Goal: Navigation & Orientation: Understand site structure

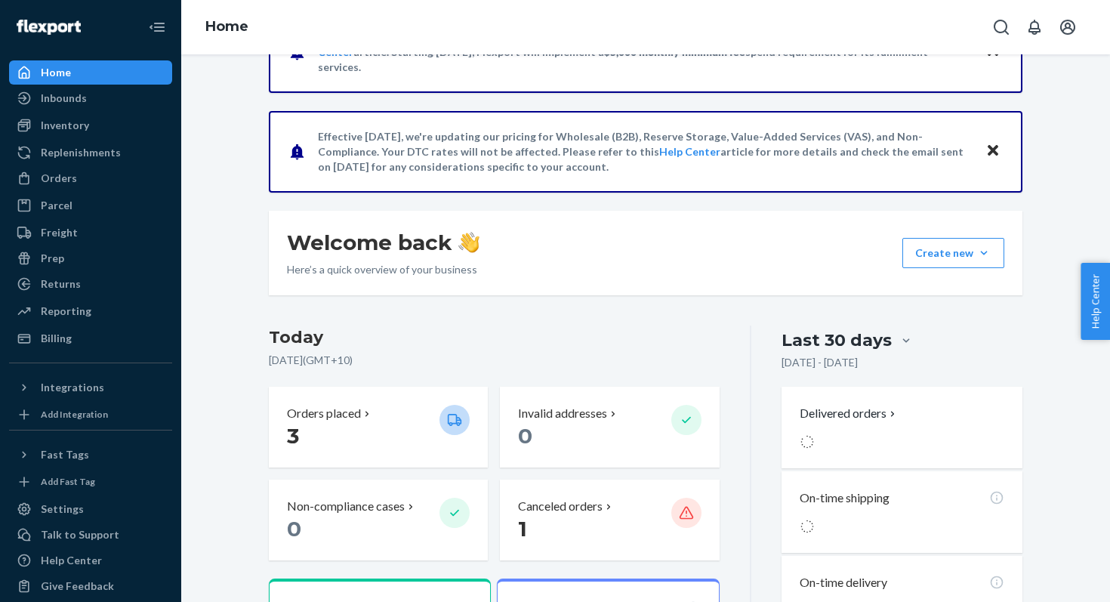
scroll to position [149, 0]
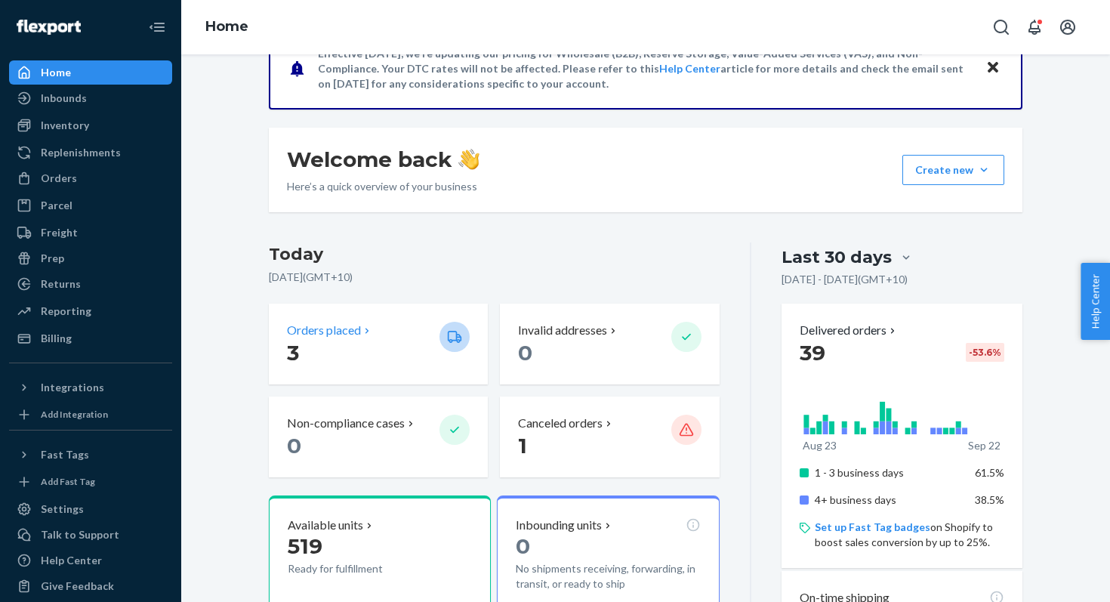
click at [332, 351] on p "3" at bounding box center [357, 352] width 140 height 27
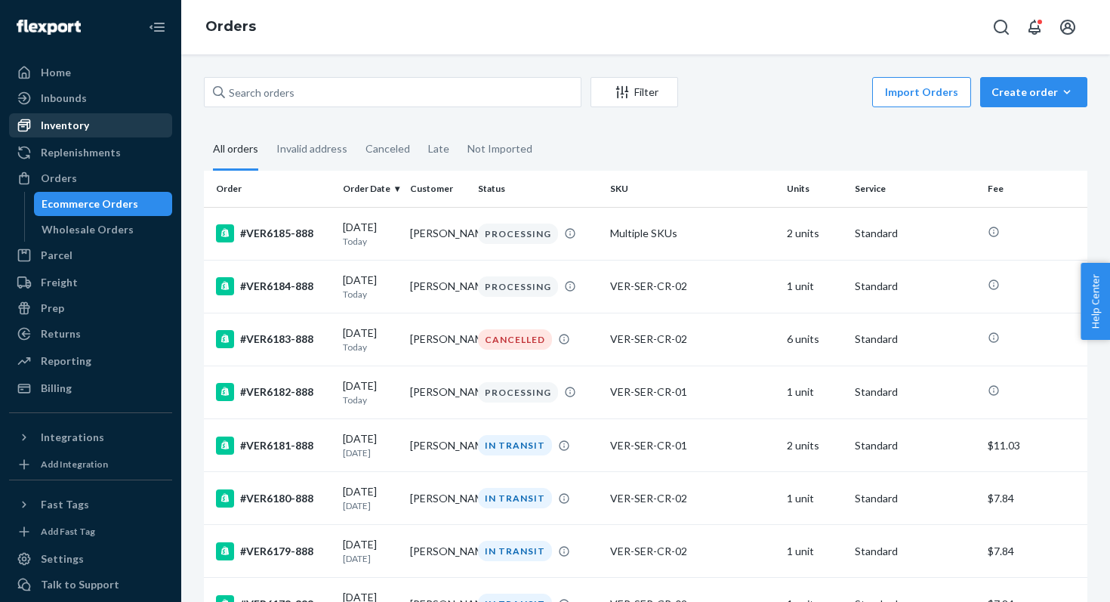
click at [83, 131] on div "Inventory" at bounding box center [65, 125] width 48 height 15
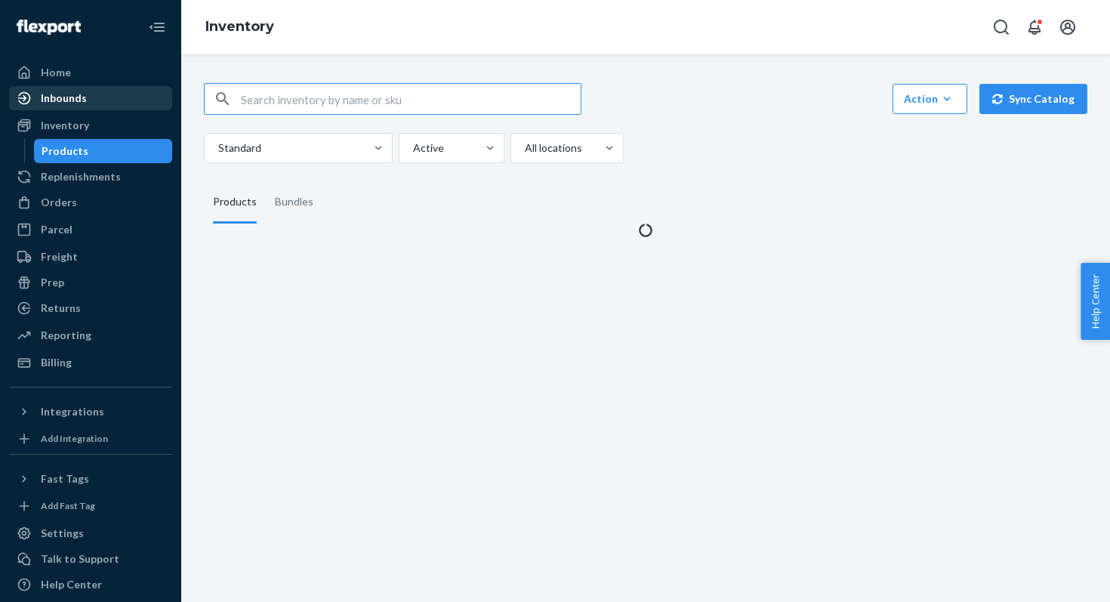
click at [83, 101] on div "Inbounds" at bounding box center [64, 98] width 46 height 15
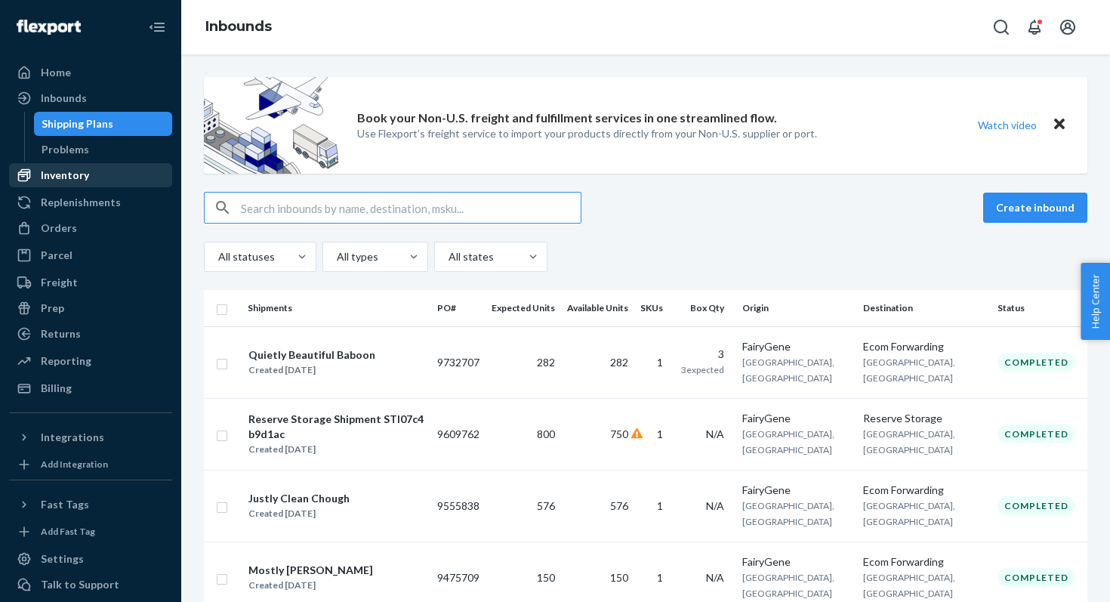
click at [88, 177] on div "Inventory" at bounding box center [91, 175] width 160 height 21
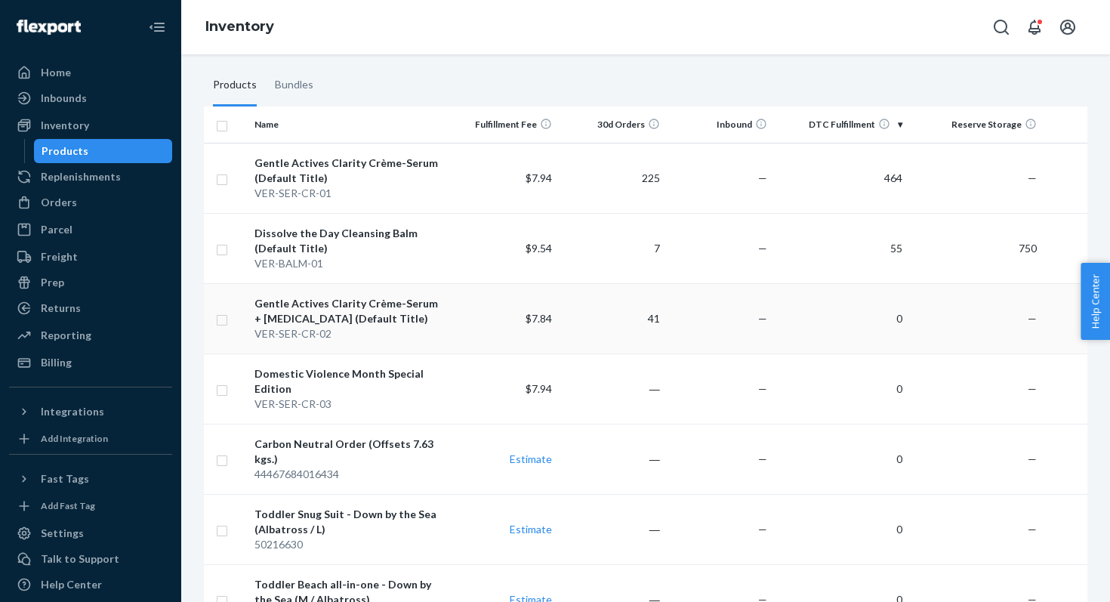
scroll to position [119, 0]
click at [456, 313] on td "$7.84" at bounding box center [505, 316] width 108 height 70
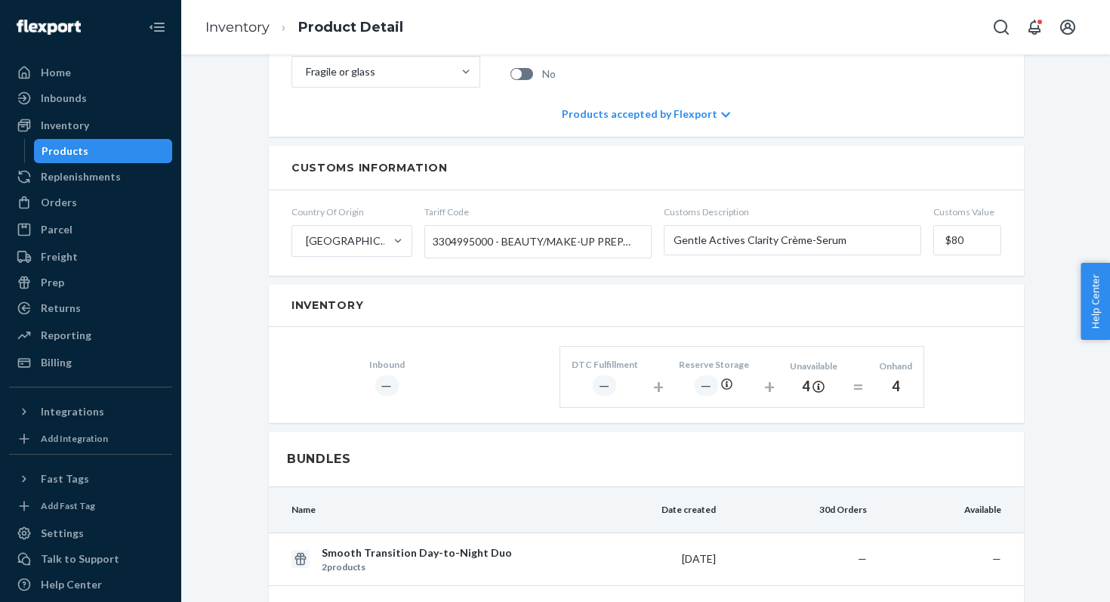
scroll to position [667, 0]
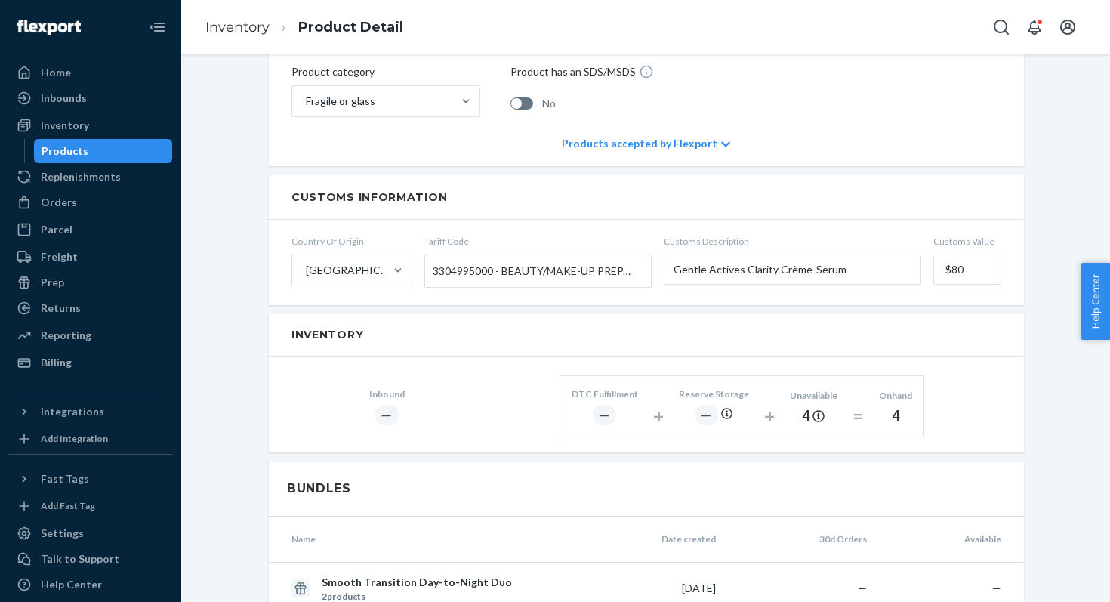
click at [88, 147] on div "Products" at bounding box center [103, 150] width 136 height 21
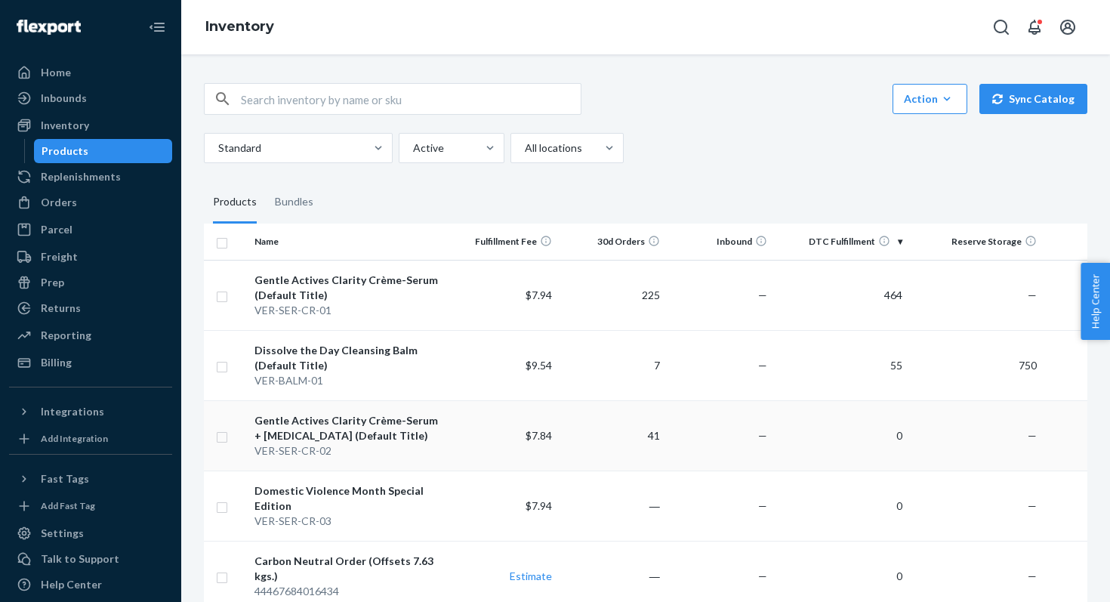
scroll to position [0, 90]
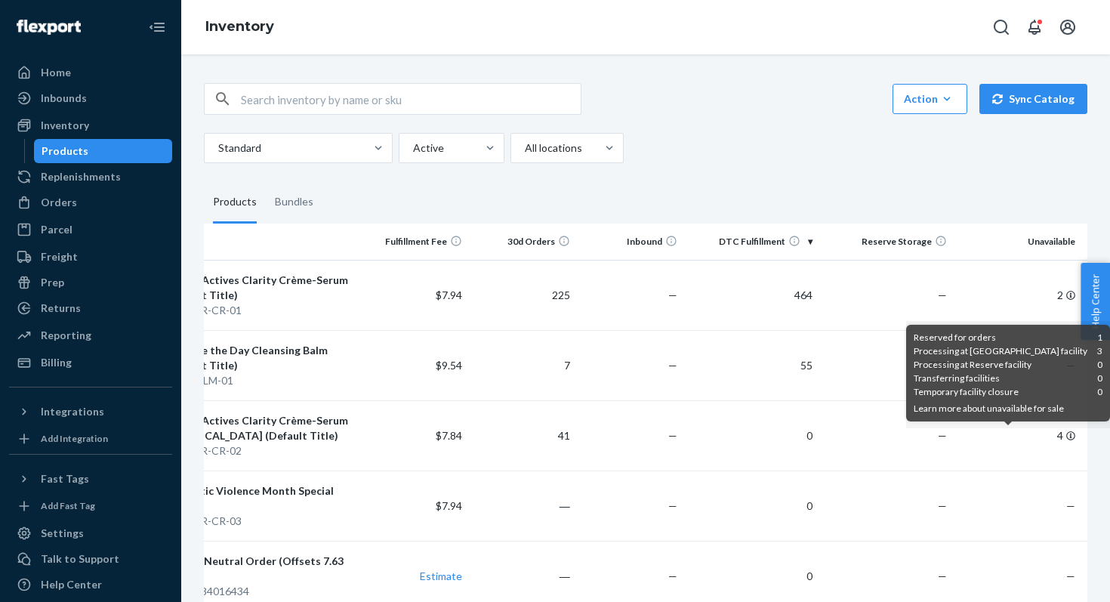
click at [1048, 411] on button "Learn more about unavailable for sale" at bounding box center [989, 409] width 150 height 14
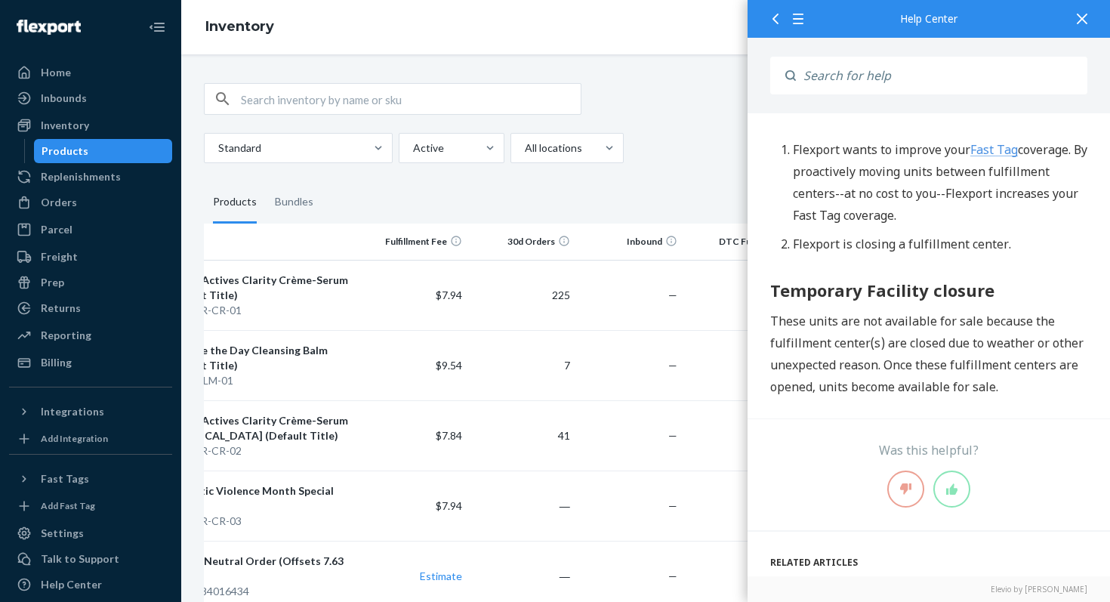
scroll to position [971, 0]
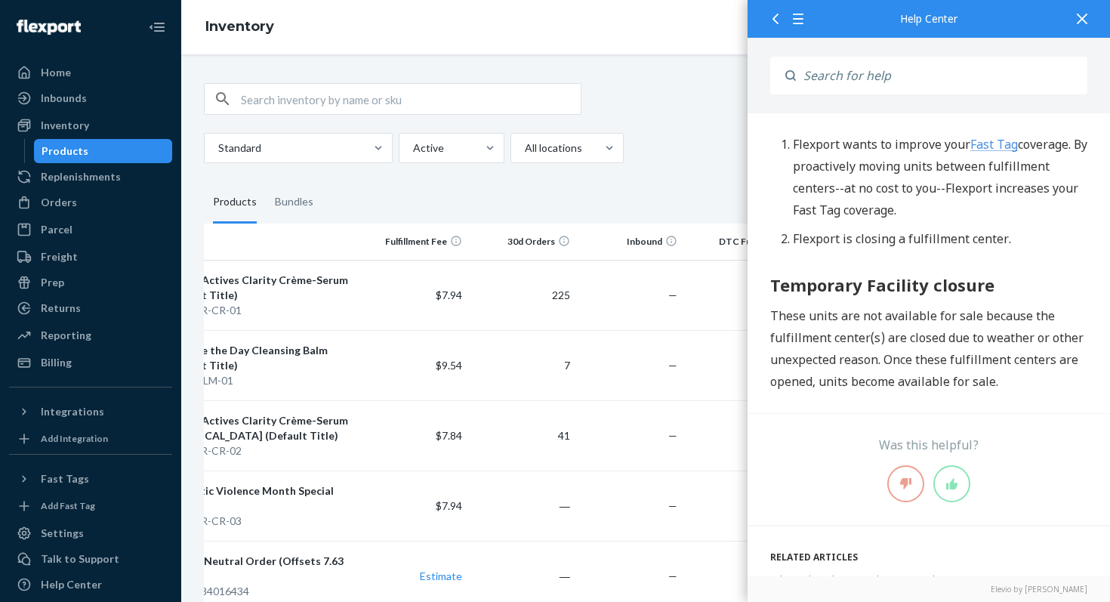
click at [1082, 24] on div at bounding box center [1082, 18] width 33 height 37
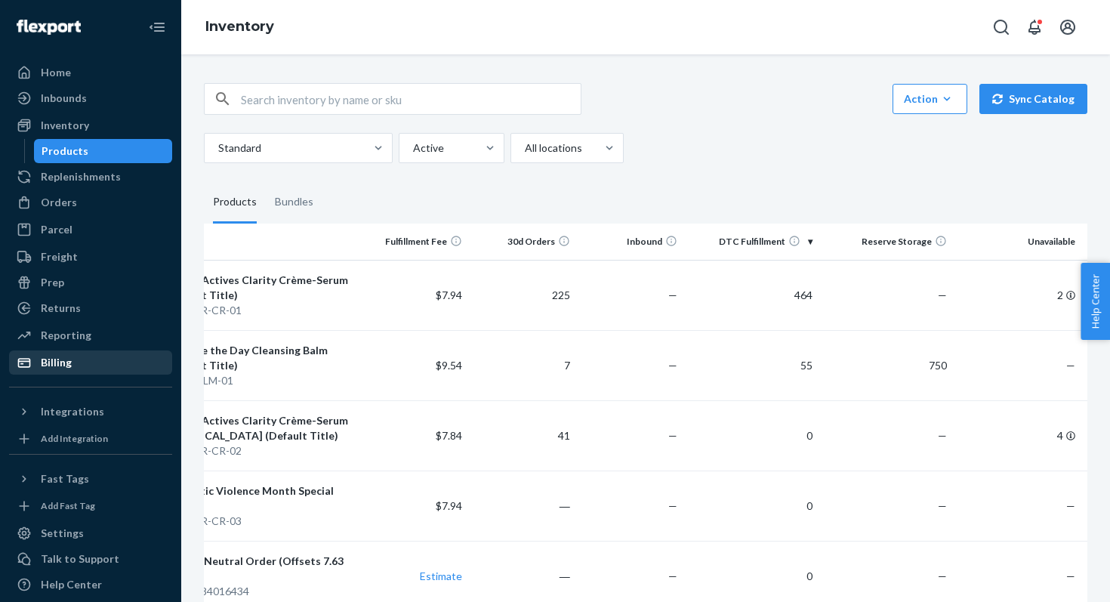
click at [94, 372] on div "Billing" at bounding box center [91, 362] width 160 height 21
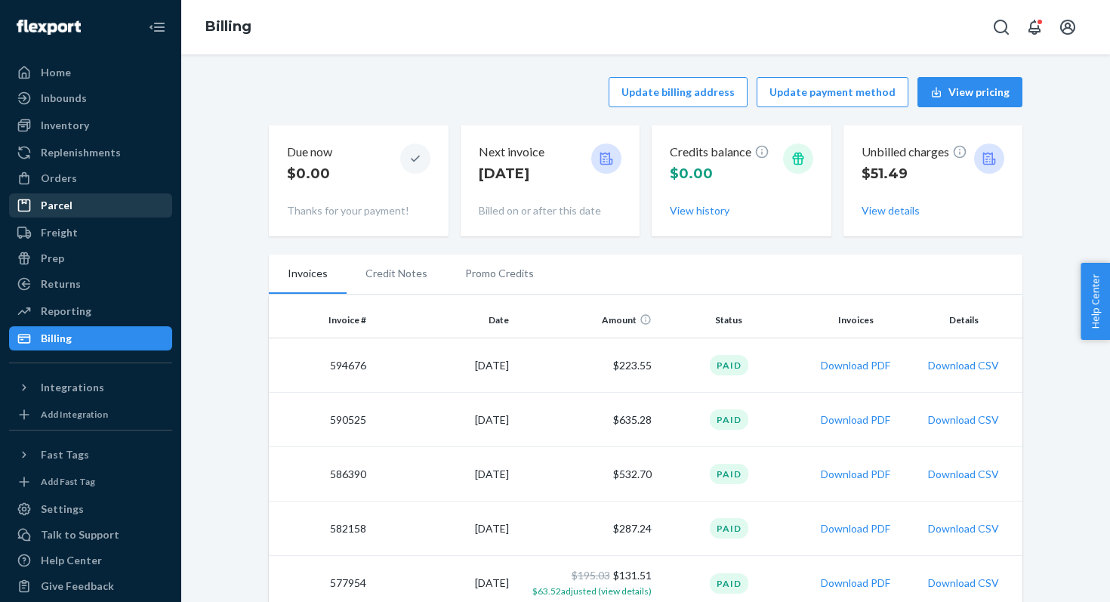
click at [161, 211] on div "Parcel" at bounding box center [91, 205] width 160 height 21
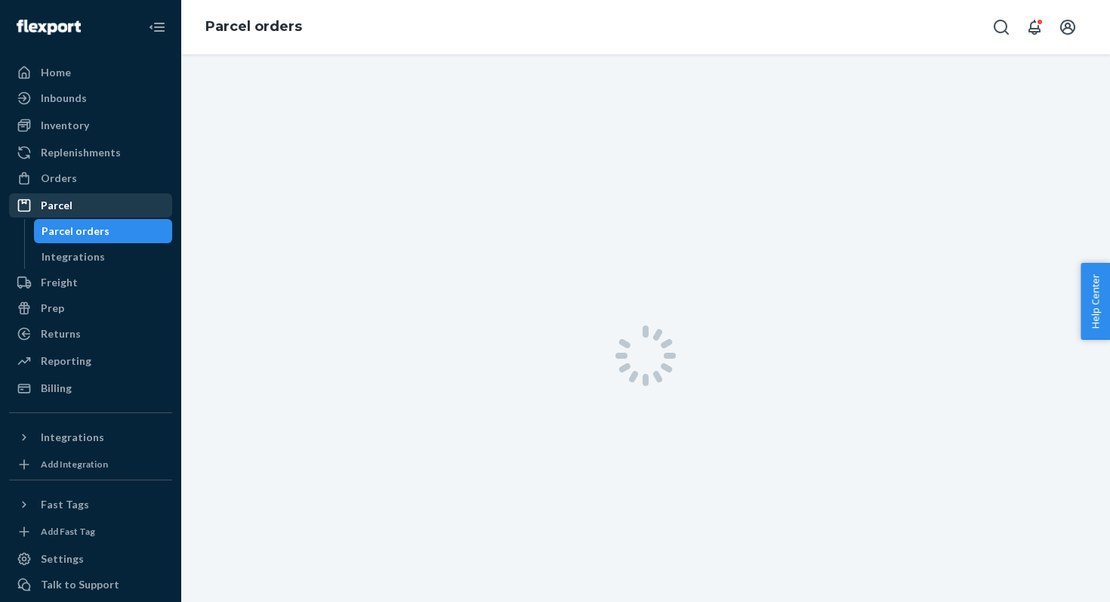
scroll to position [64, 0]
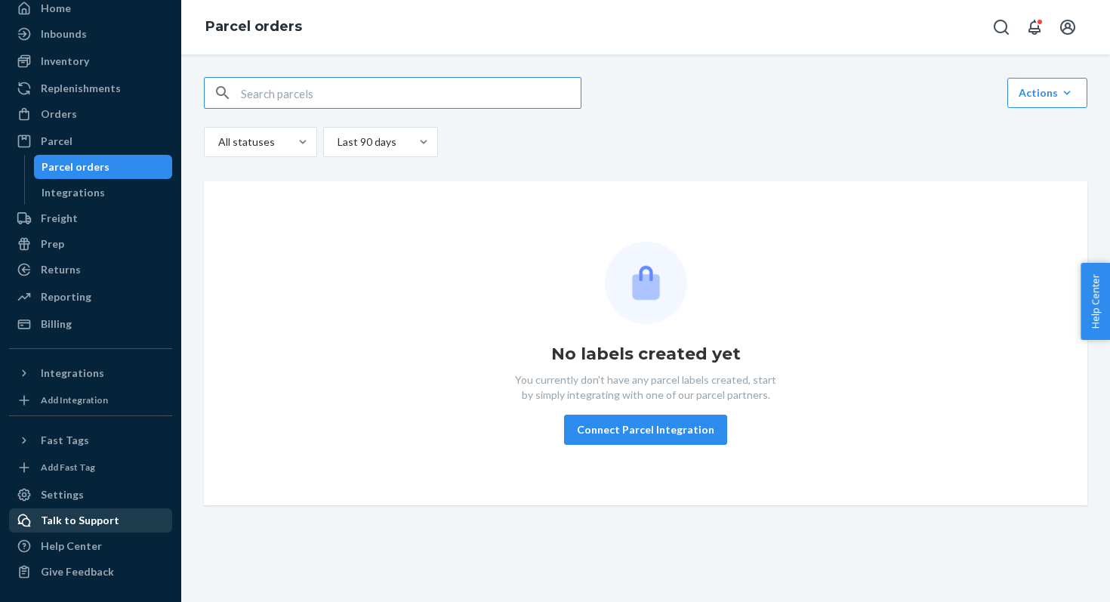
click at [89, 523] on div "Talk to Support" at bounding box center [80, 520] width 79 height 15
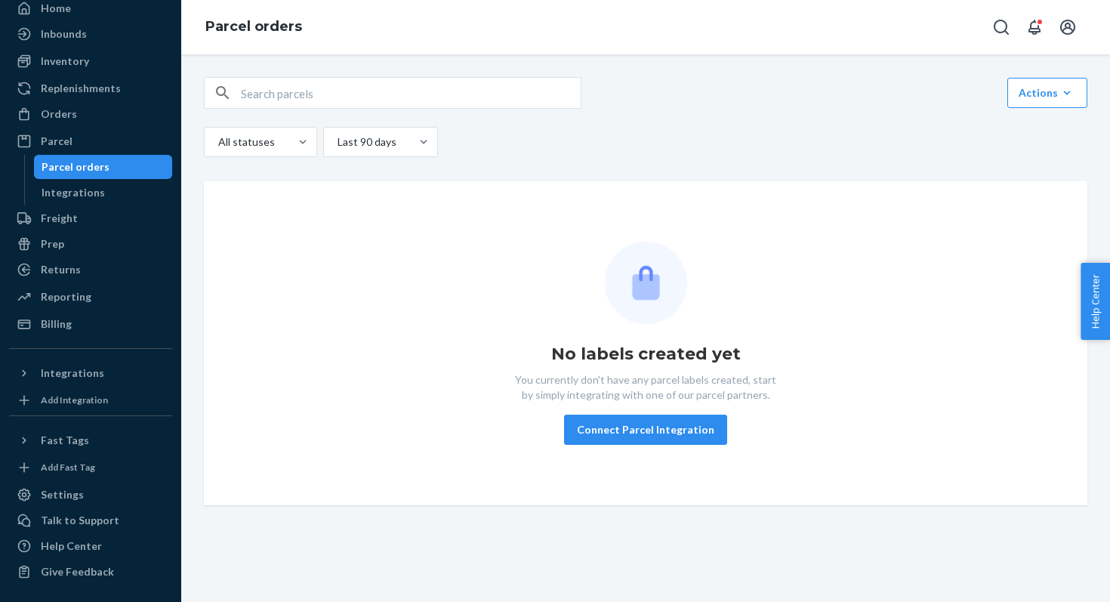
scroll to position [0, 0]
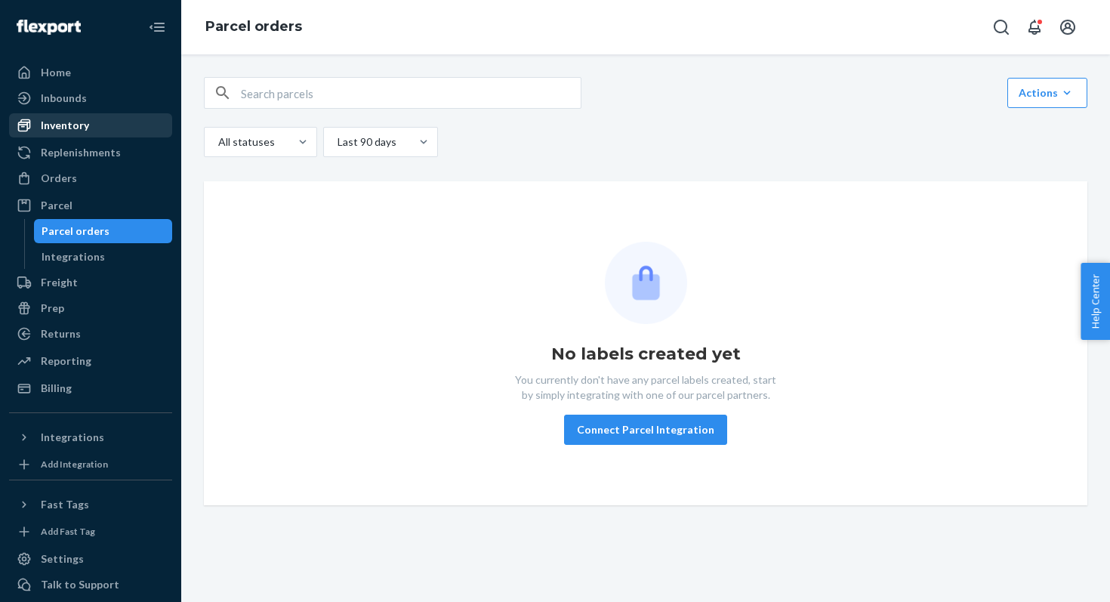
click at [67, 125] on div "Inventory" at bounding box center [65, 125] width 48 height 15
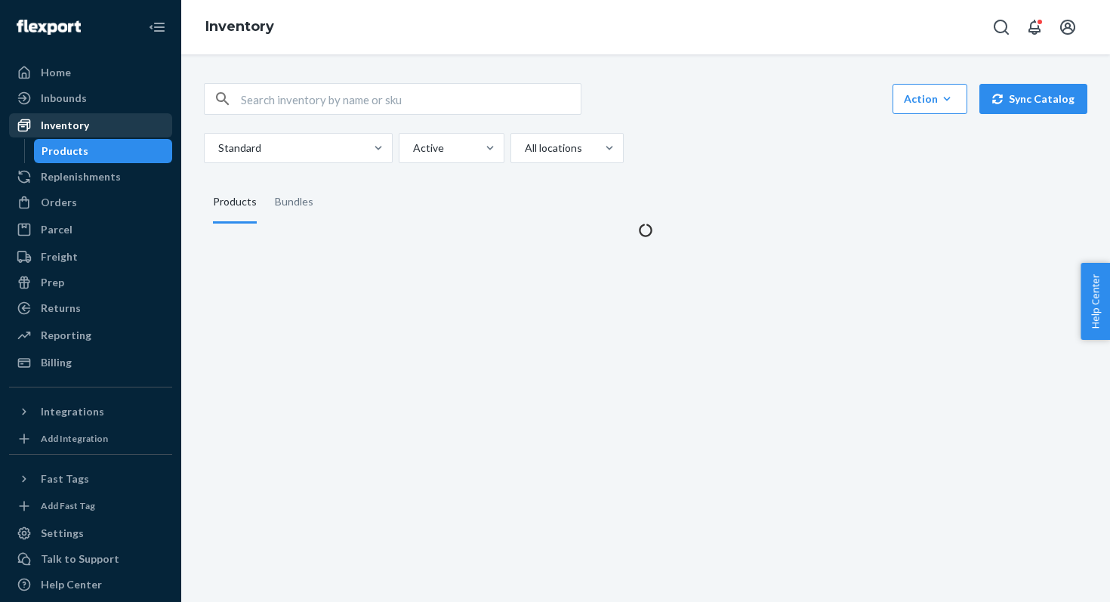
click at [67, 125] on div "Inventory" at bounding box center [65, 125] width 48 height 15
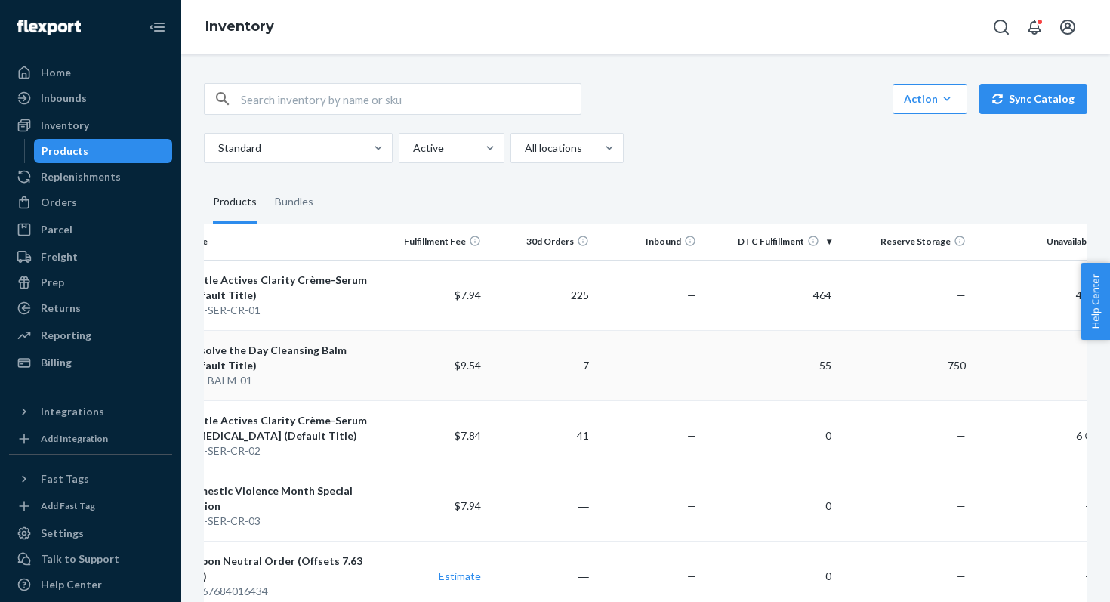
scroll to position [0, 90]
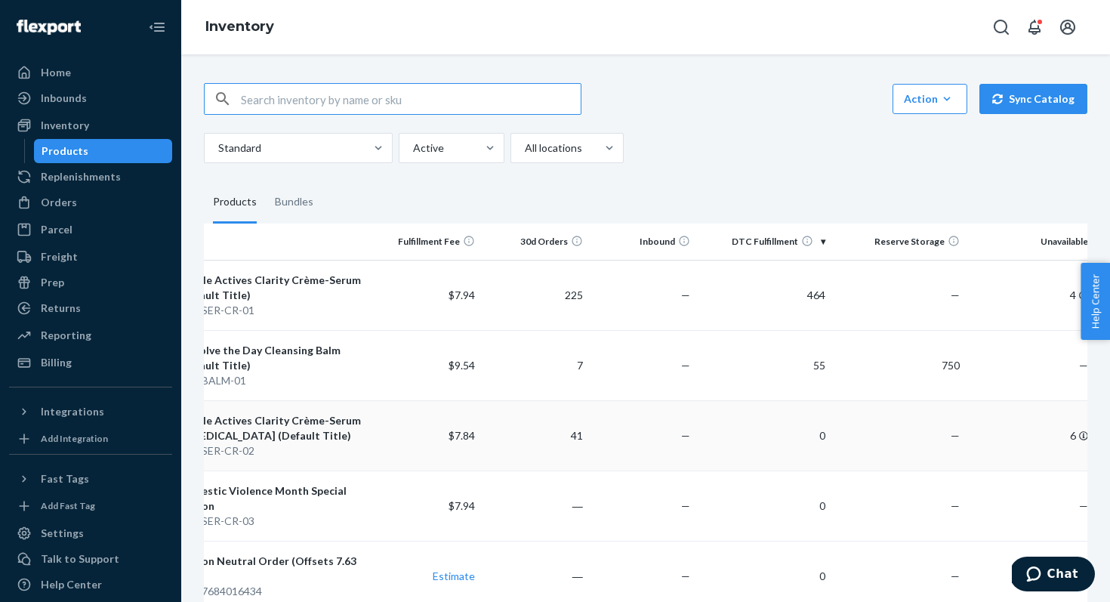
scroll to position [0, 90]
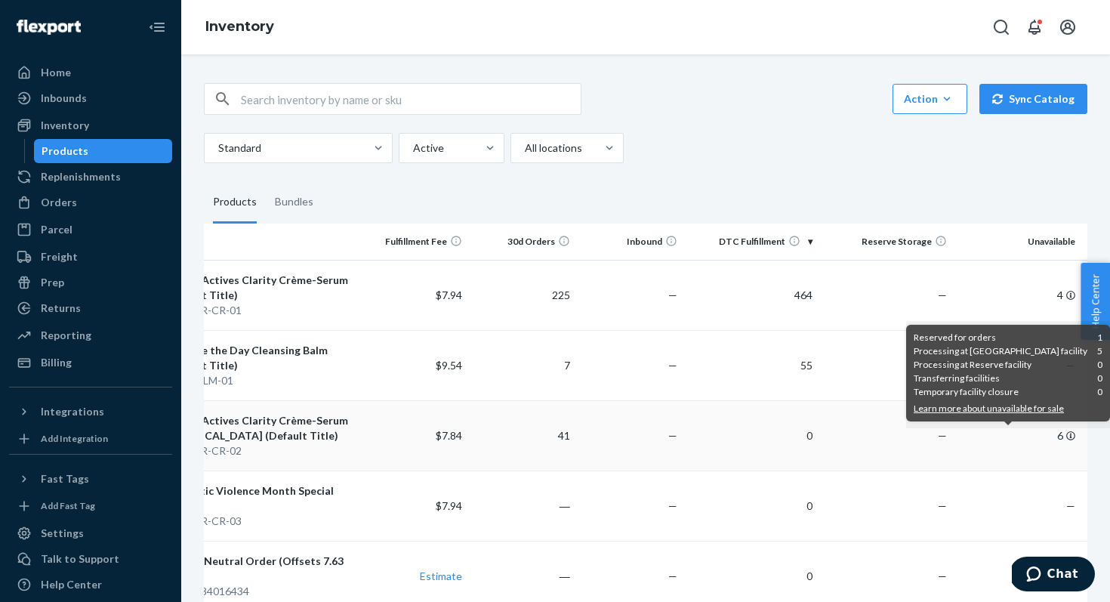
click at [1075, 439] on icon at bounding box center [1070, 435] width 9 height 9
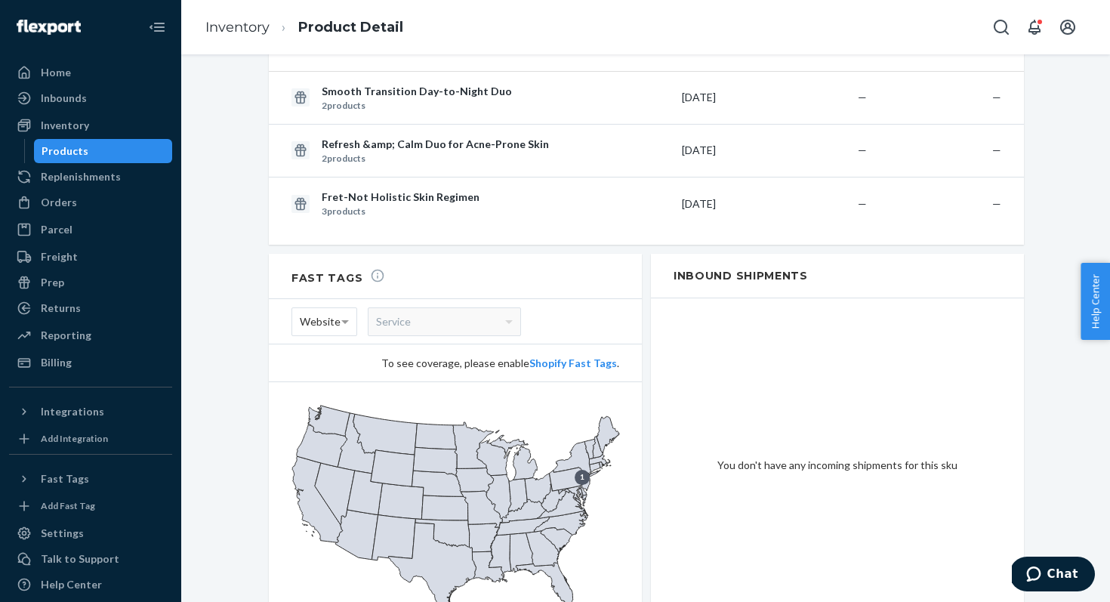
scroll to position [1159, 0]
